Goal: Transaction & Acquisition: Purchase product/service

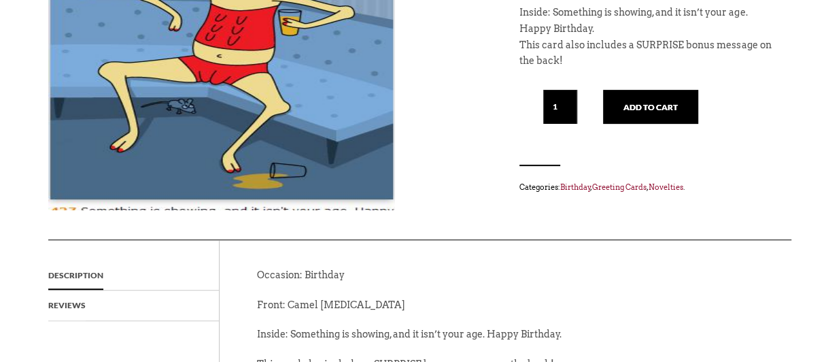
scroll to position [204, 0]
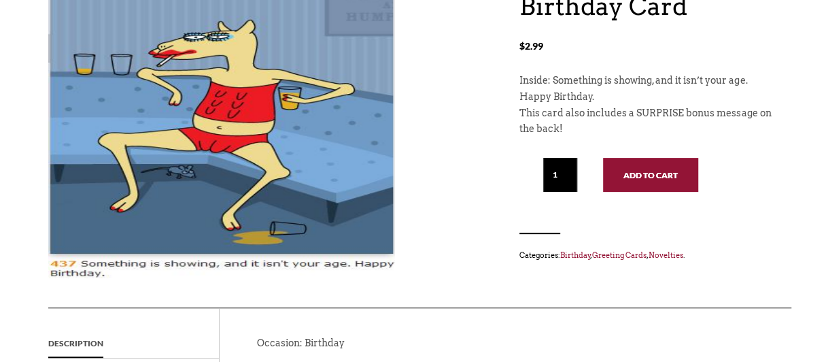
click at [656, 171] on button "Add to cart" at bounding box center [650, 175] width 95 height 34
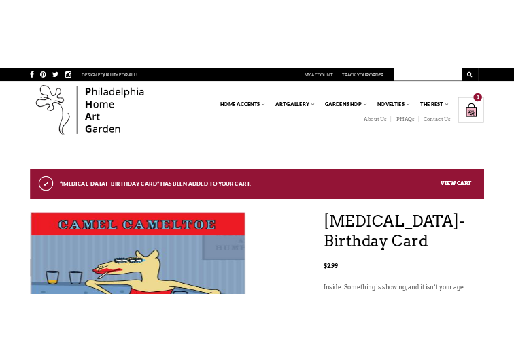
scroll to position [204, 0]
